Goal: Task Accomplishment & Management: Complete application form

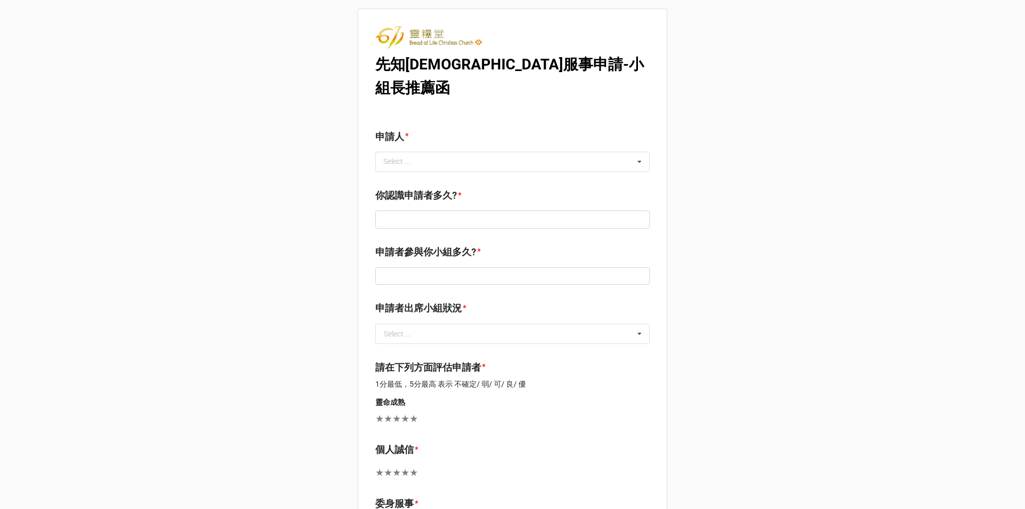
click at [439, 67] on b "先知[DEMOGRAPHIC_DATA]服事申請-小組長推薦函" at bounding box center [509, 75] width 268 height 41
click at [447, 61] on b "先知[DEMOGRAPHIC_DATA]服事申請-小組長推薦函" at bounding box center [509, 75] width 268 height 41
drag, startPoint x: 435, startPoint y: 62, endPoint x: 611, endPoint y: 67, distance: 176.1
click at [611, 67] on label "先知[DEMOGRAPHIC_DATA]服事申請-小組長推薦函" at bounding box center [512, 76] width 274 height 47
copy b "服事申請-小組長推薦函"
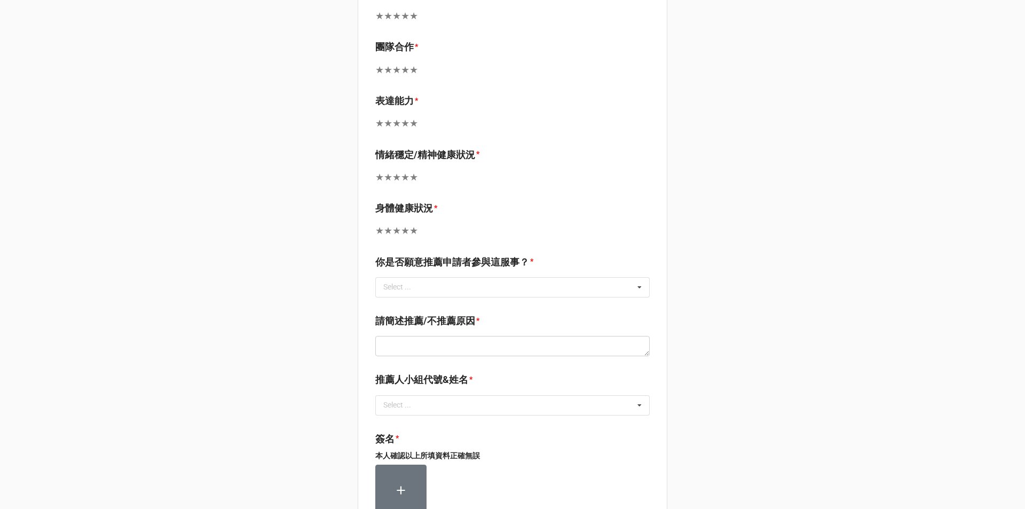
scroll to position [583, 0]
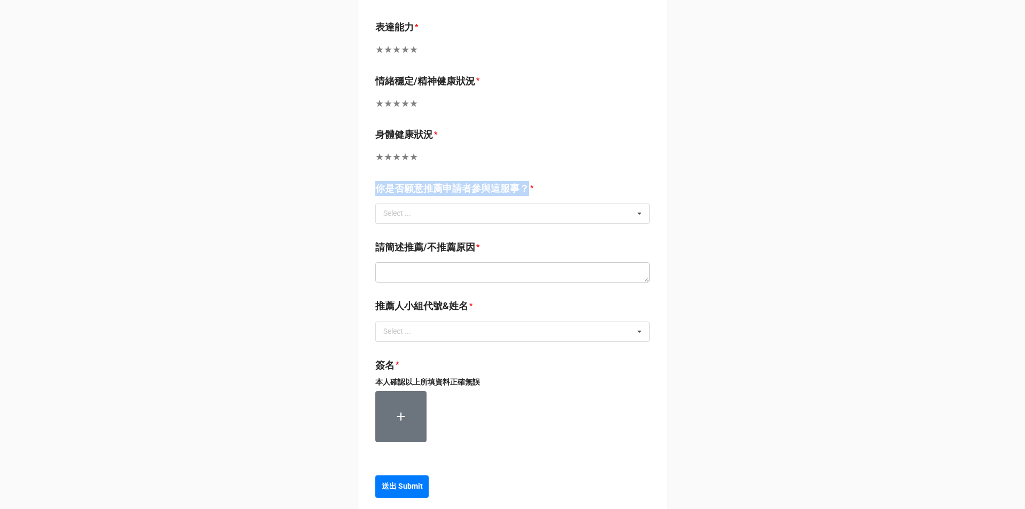
drag, startPoint x: 374, startPoint y: 160, endPoint x: 526, endPoint y: 166, distance: 152.2
click at [526, 181] on label "你是否願意推薦申請者參與這服事？" at bounding box center [452, 188] width 154 height 15
copy label "你是否願意推薦申請者參與這服事？"
click at [435, 203] on div "Select ... 積極推薦 推薦 [PERSON_NAME]推薦 不推薦" at bounding box center [512, 213] width 274 height 20
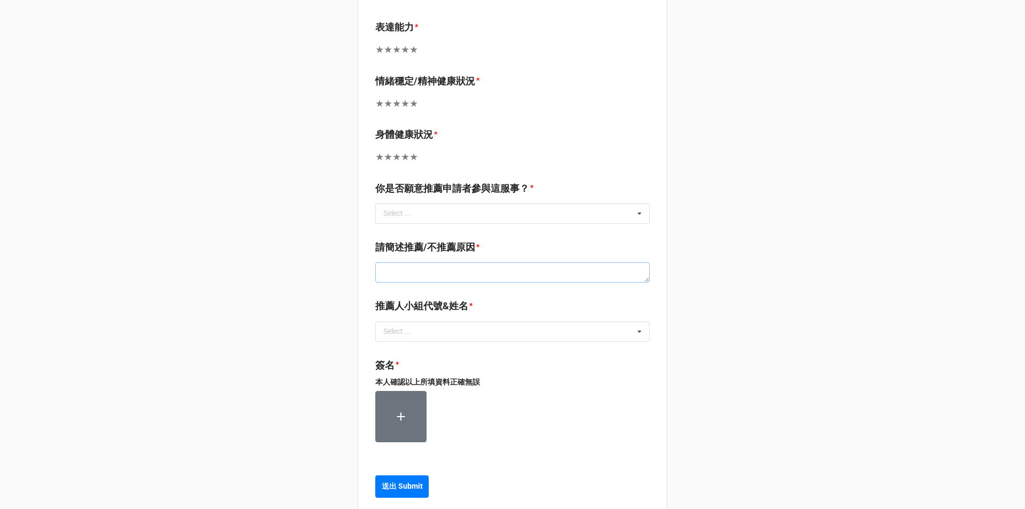
click at [629, 262] on textarea at bounding box center [512, 272] width 274 height 20
click at [639, 262] on textarea at bounding box center [512, 272] width 274 height 20
drag, startPoint x: 387, startPoint y: 229, endPoint x: 472, endPoint y: 227, distance: 85.4
copy label "請簡述推薦/不推薦原因"
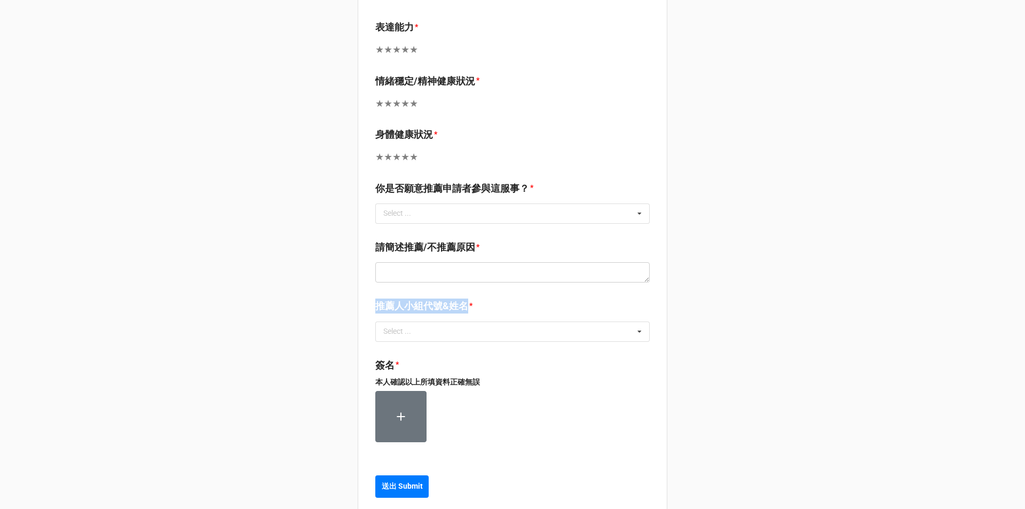
drag, startPoint x: 371, startPoint y: 284, endPoint x: 465, endPoint y: 283, distance: 93.9
copy label "推薦人小組代號&姓名"
